Goal: Find specific page/section: Find specific page/section

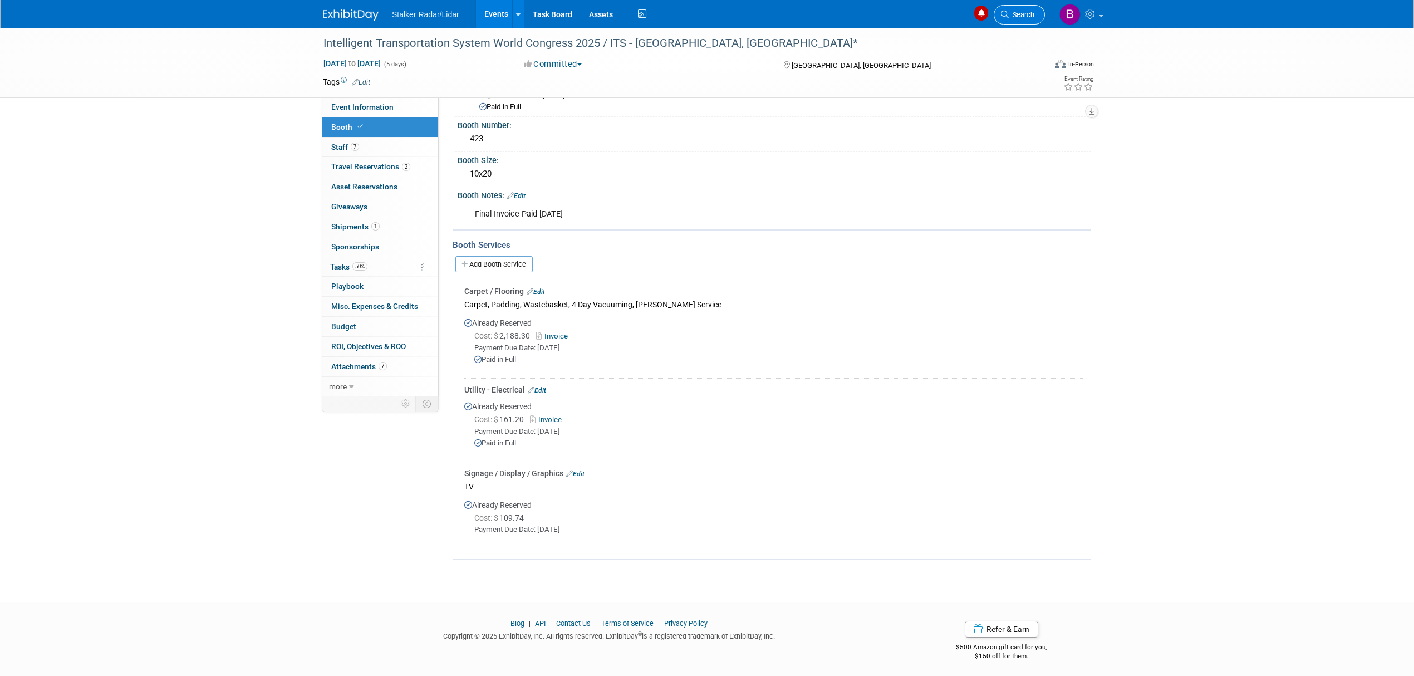
click at [1020, 8] on link "Search" at bounding box center [1018, 14] width 51 height 19
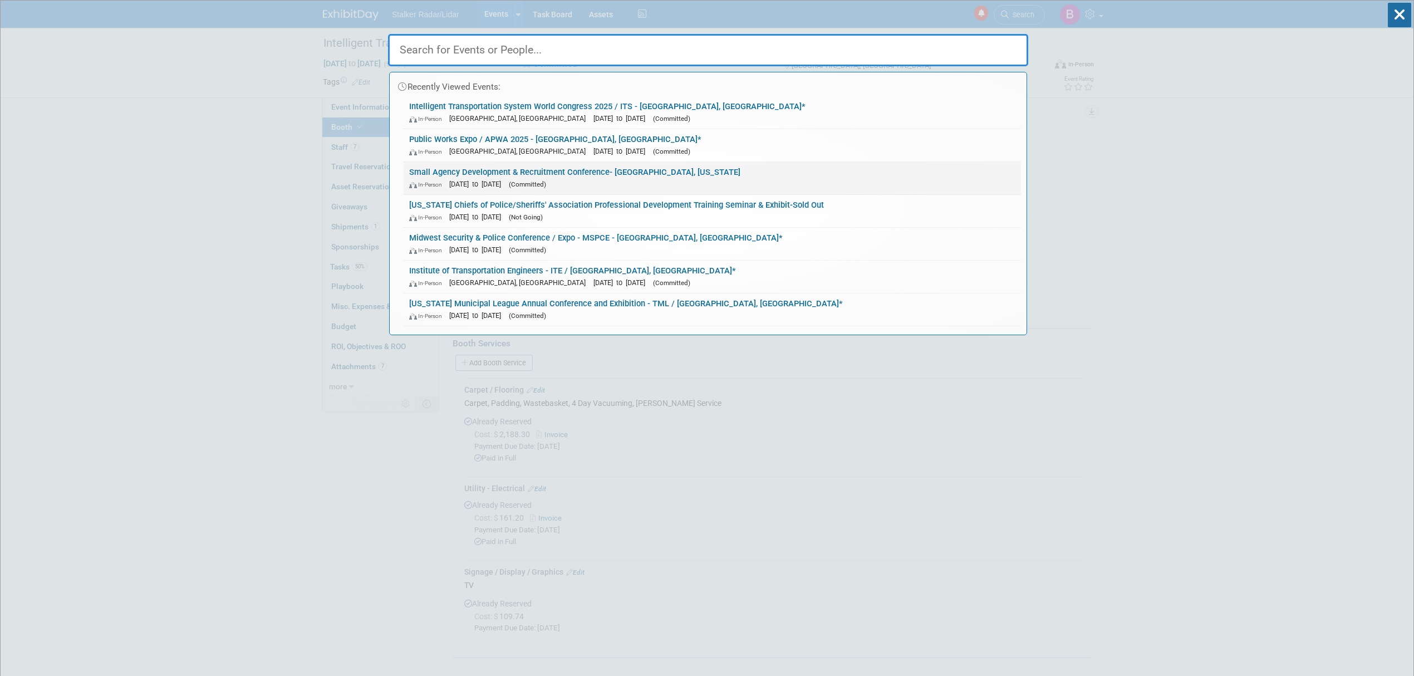
click at [525, 170] on link "Small Agency Development & Recruitment Conference- [GEOGRAPHIC_DATA], [US_STATE…" at bounding box center [711, 178] width 617 height 32
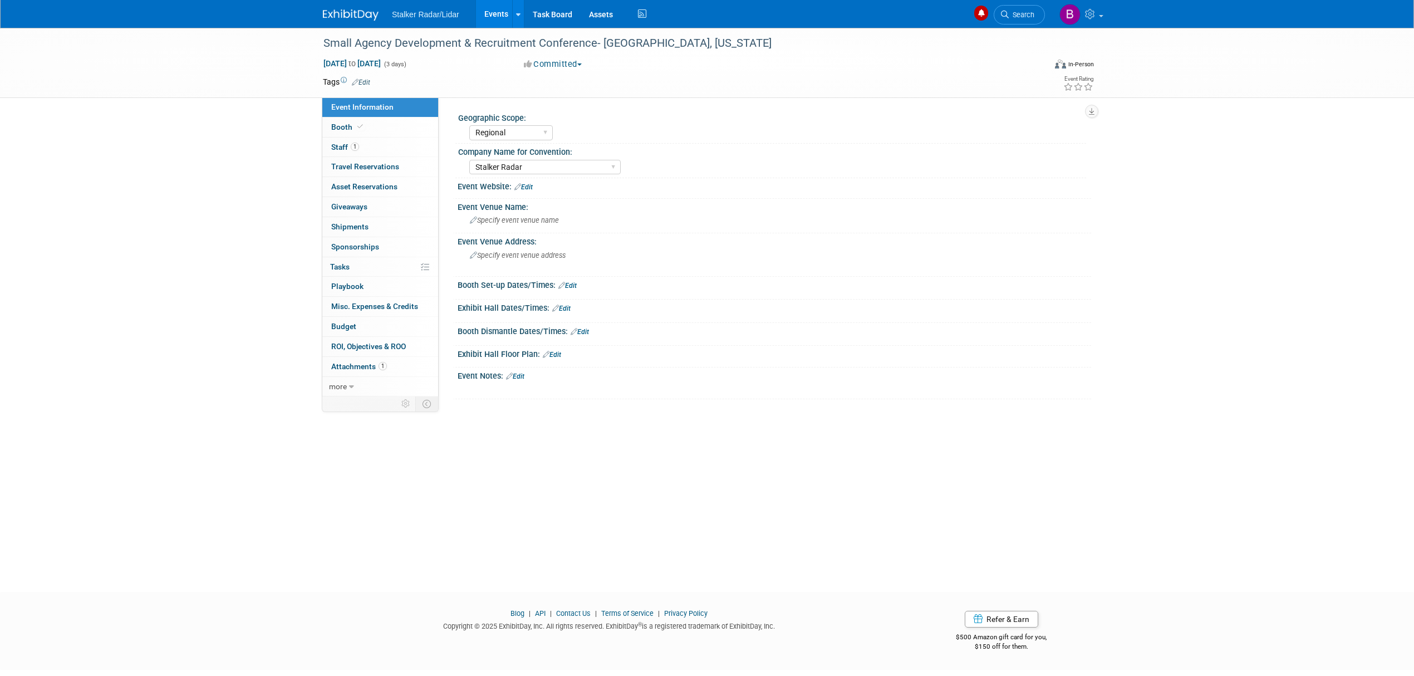
select select "Regional"
select select "Stalker Radar"
click at [358, 130] on icon at bounding box center [360, 127] width 6 height 6
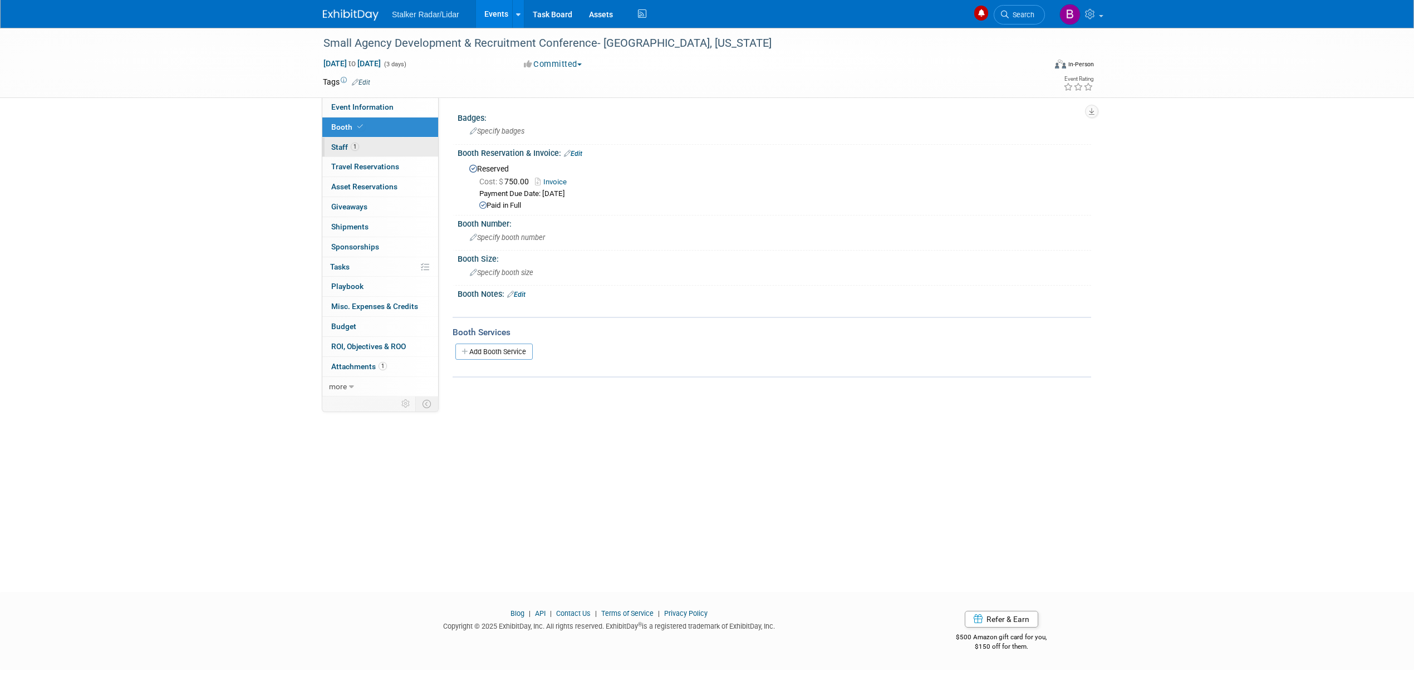
click at [358, 152] on link "1 Staff 1" at bounding box center [380, 146] width 116 height 19
